Goal: Task Accomplishment & Management: Manage account settings

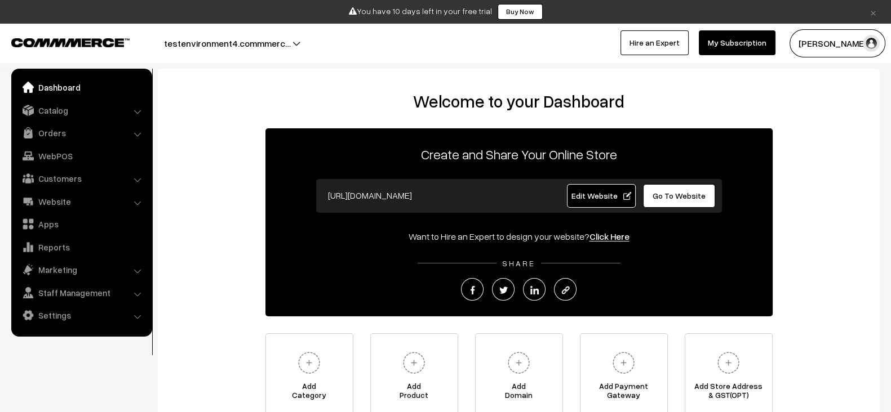
click at [748, 34] on link "My Subscription" at bounding box center [737, 42] width 77 height 25
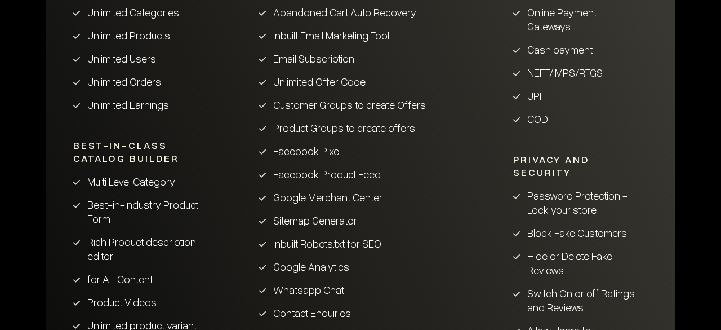
scroll to position [991, 0]
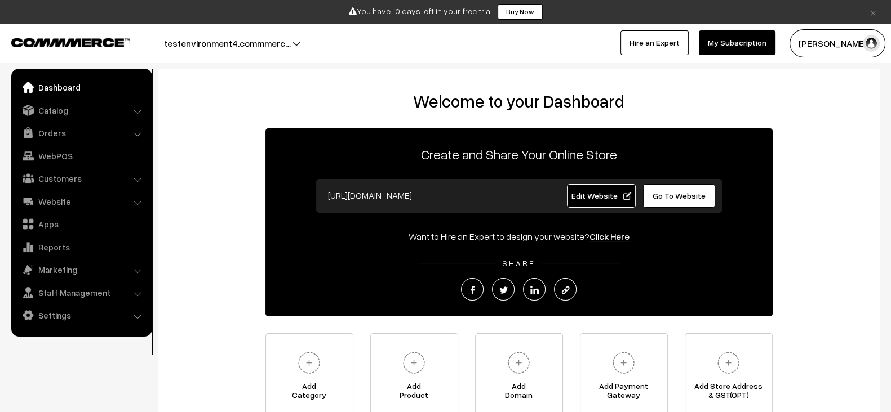
drag, startPoint x: 359, startPoint y: 8, endPoint x: 496, endPoint y: 8, distance: 136.4
click at [496, 8] on div "You have 10 days left in your free trial Buy Now" at bounding box center [445, 12] width 883 height 16
click at [472, 61] on div "× You have 10 days left in your free trial Buy Now Buy Now testenvironment4.com…" at bounding box center [445, 31] width 891 height 63
click at [256, 280] on div "Welcome to your Dashboard Create and Share Your Online Store [URL][DOMAIN_NAME]…" at bounding box center [518, 254] width 699 height 327
